Goal: Task Accomplishment & Management: Complete application form

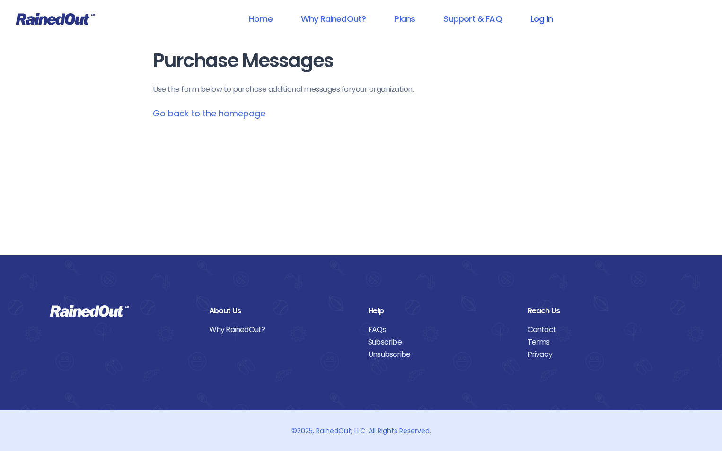
click at [540, 22] on link "Log In" at bounding box center [541, 18] width 47 height 21
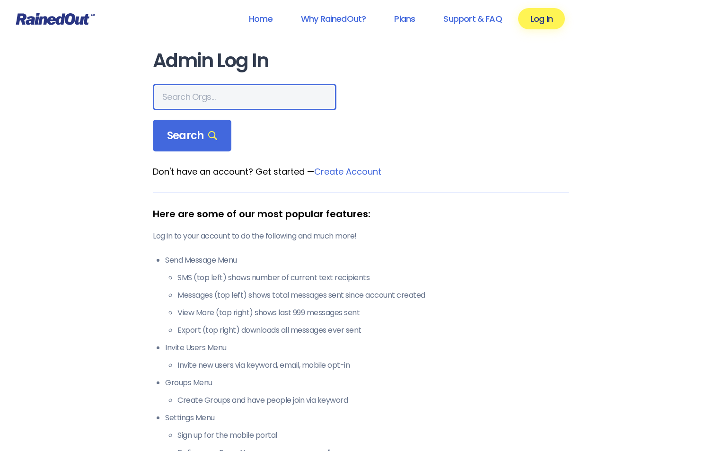
click at [215, 100] on input "text" at bounding box center [245, 97] width 184 height 26
type input "[PERSON_NAME]"
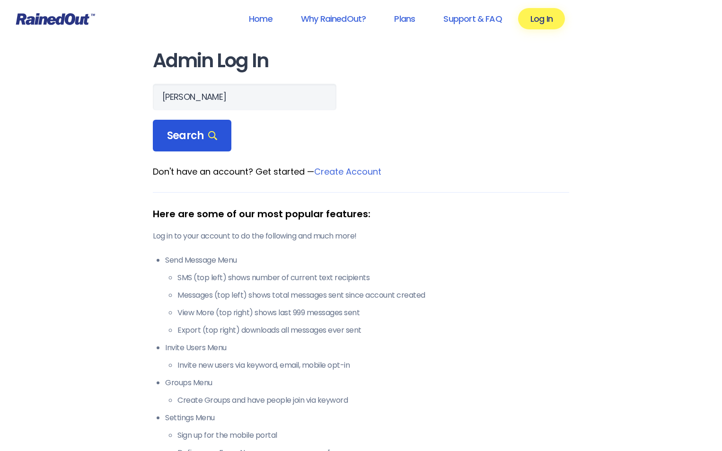
click at [210, 134] on icon at bounding box center [212, 135] width 9 height 9
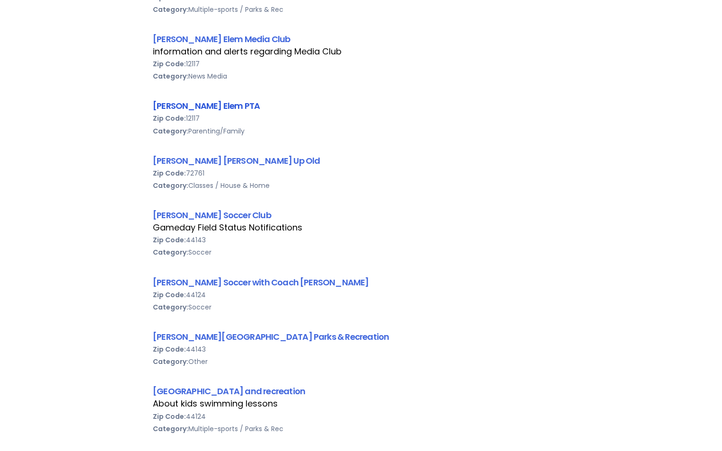
scroll to position [284, 0]
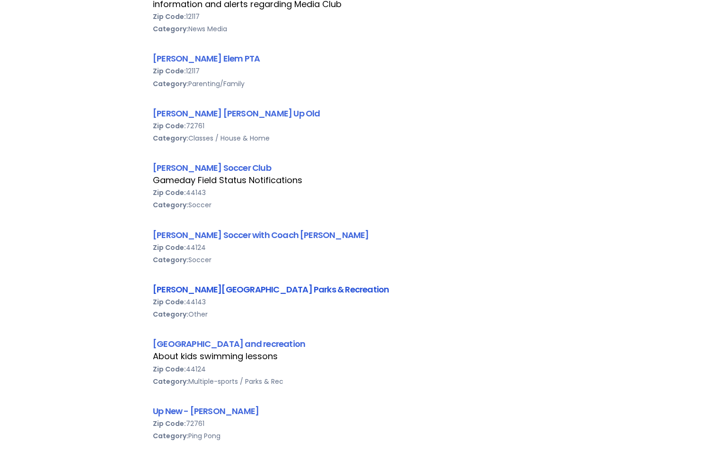
click at [249, 287] on link "[PERSON_NAME][GEOGRAPHIC_DATA] Parks & Recreation" at bounding box center [271, 289] width 236 height 12
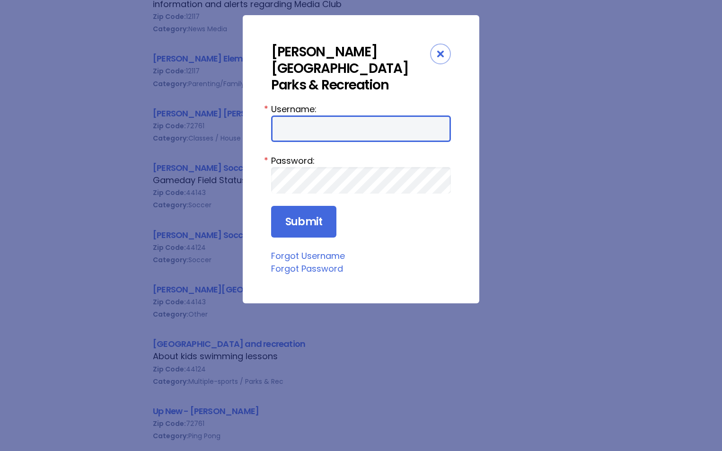
type input "Samclarkcartwright"
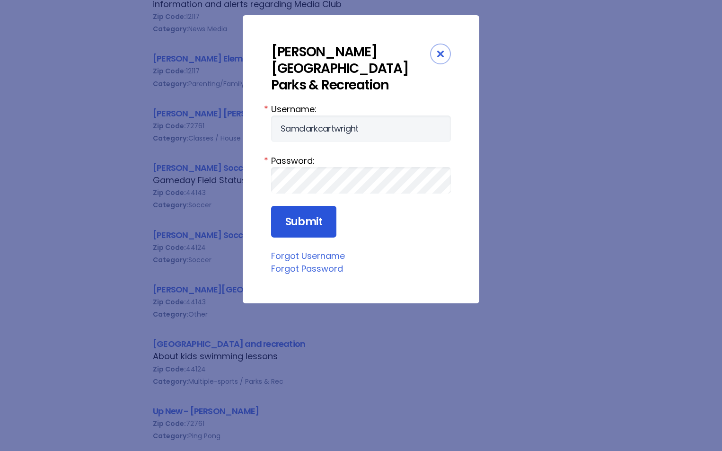
click at [315, 206] on input "Submit" at bounding box center [303, 222] width 65 height 32
